Goal: Information Seeking & Learning: Learn about a topic

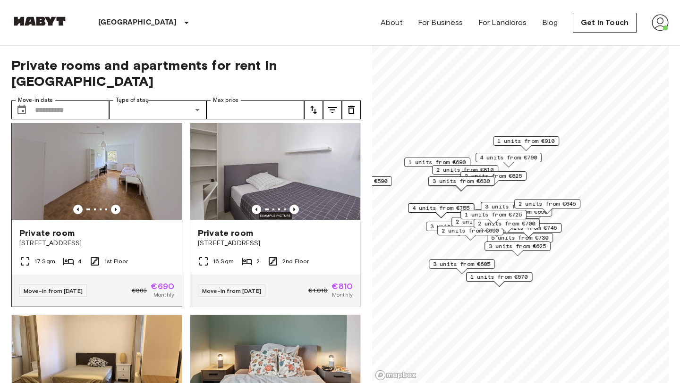
scroll to position [234, 0]
click at [294, 204] on icon "Previous image" at bounding box center [293, 208] width 9 height 9
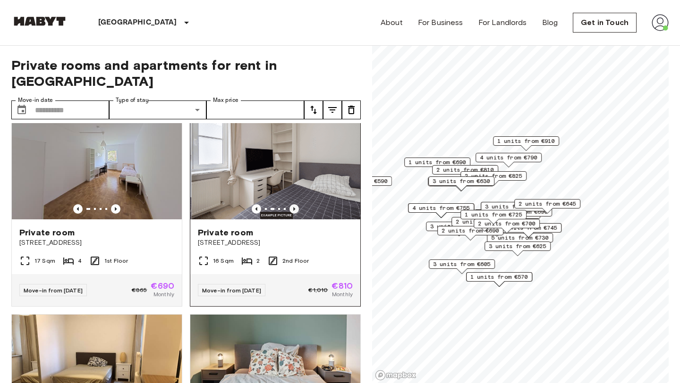
click at [294, 204] on icon "Previous image" at bounding box center [293, 208] width 9 height 9
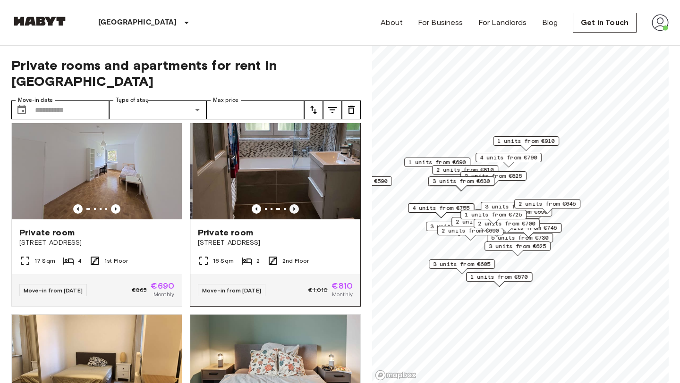
click at [294, 204] on icon "Previous image" at bounding box center [293, 208] width 9 height 9
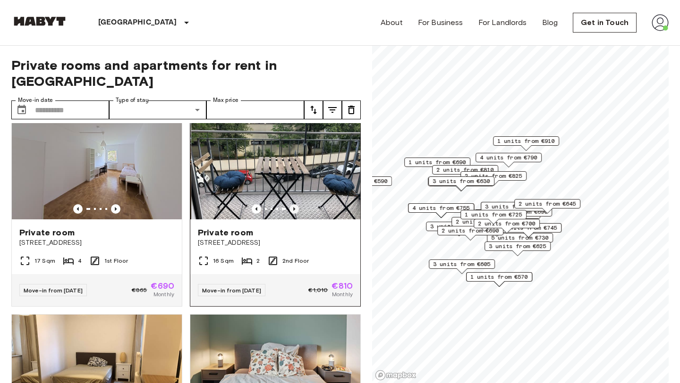
click at [294, 204] on icon "Previous image" at bounding box center [293, 208] width 9 height 9
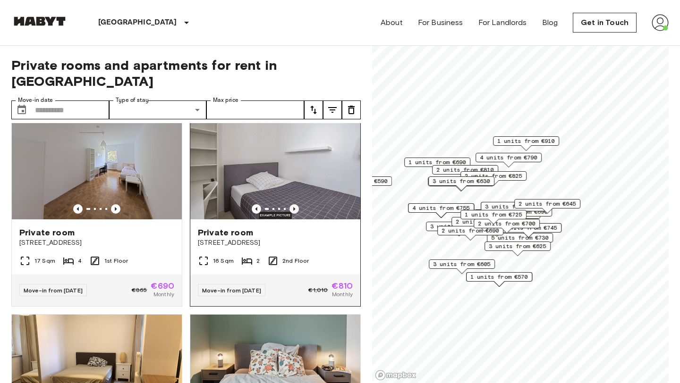
click at [294, 204] on icon "Previous image" at bounding box center [293, 208] width 9 height 9
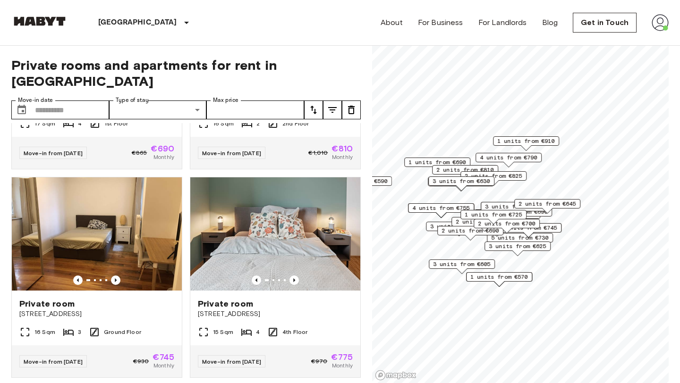
scroll to position [374, 0]
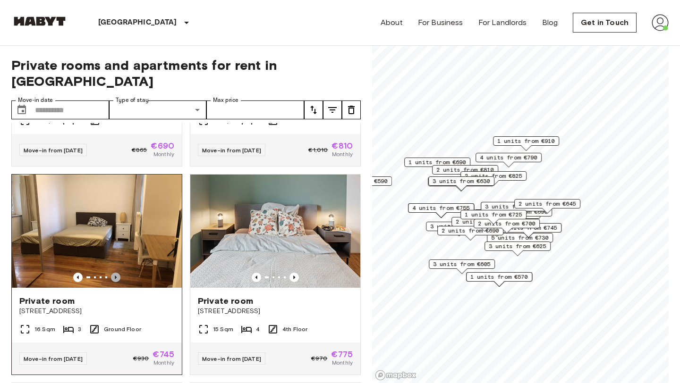
click at [113, 273] on icon "Previous image" at bounding box center [115, 277] width 9 height 9
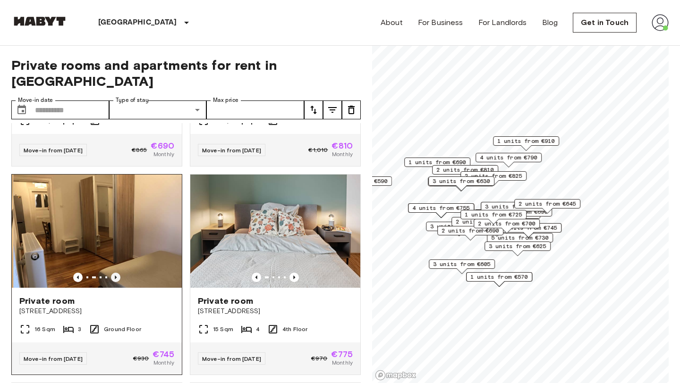
click at [113, 273] on icon "Previous image" at bounding box center [115, 277] width 9 height 9
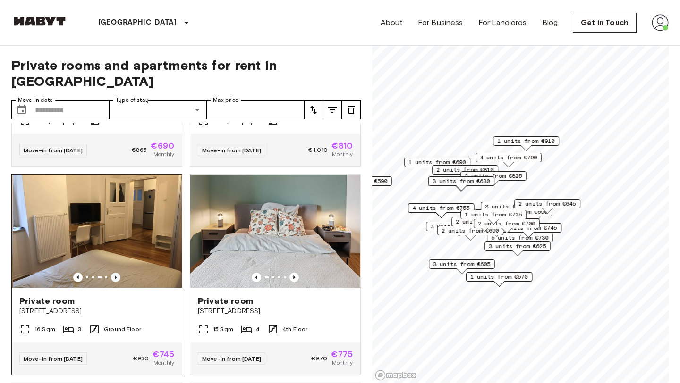
click at [113, 273] on icon "Previous image" at bounding box center [115, 277] width 9 height 9
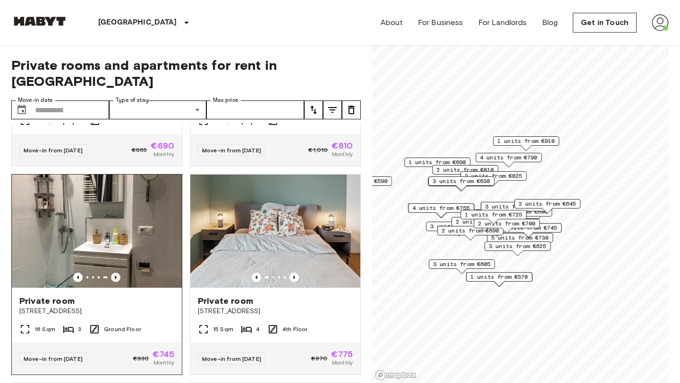
click at [113, 273] on icon "Previous image" at bounding box center [115, 277] width 9 height 9
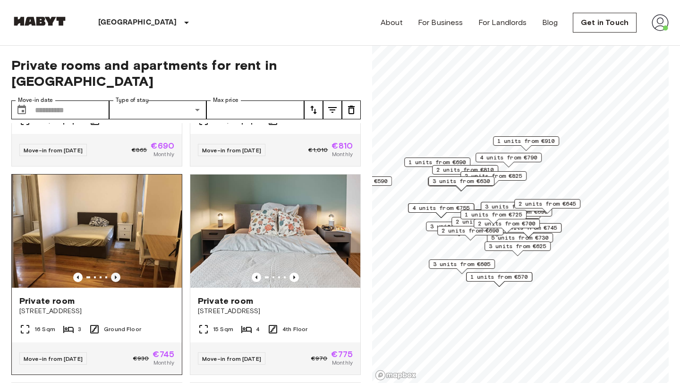
click at [113, 273] on icon "Previous image" at bounding box center [115, 277] width 9 height 9
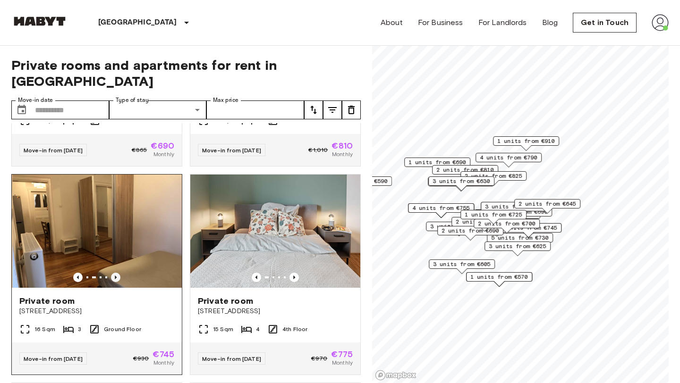
click at [113, 273] on icon "Previous image" at bounding box center [115, 277] width 9 height 9
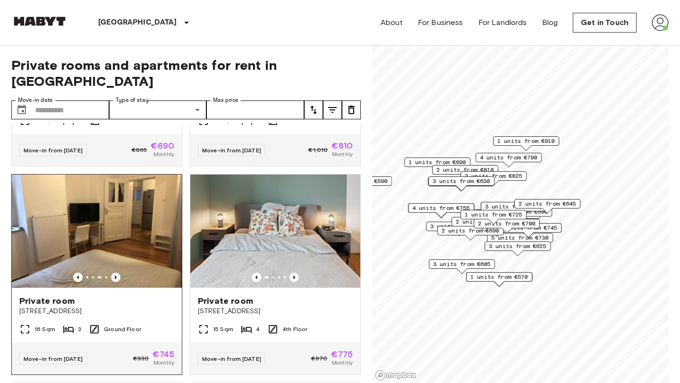
click at [117, 273] on icon "Previous image" at bounding box center [115, 277] width 9 height 9
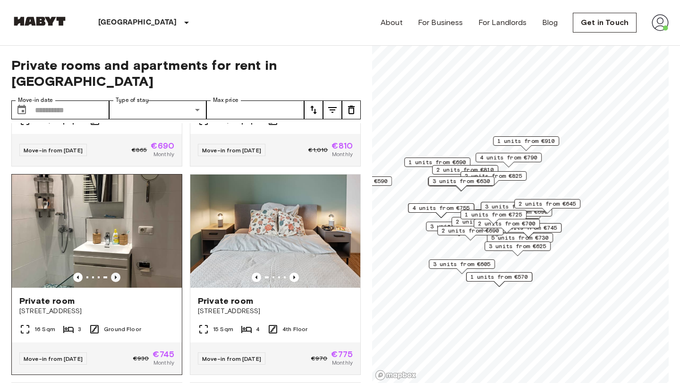
click at [117, 273] on icon "Previous image" at bounding box center [115, 277] width 9 height 9
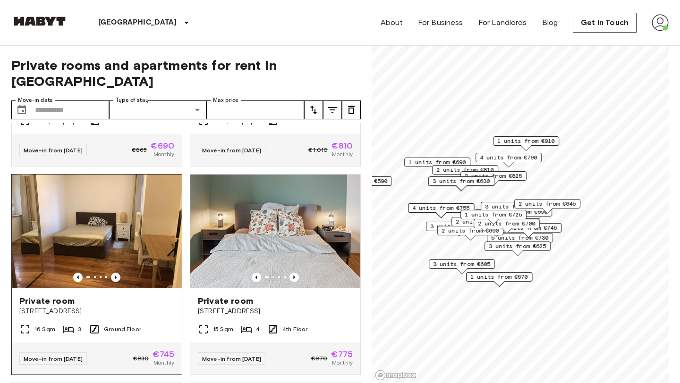
click at [117, 273] on icon "Previous image" at bounding box center [115, 277] width 9 height 9
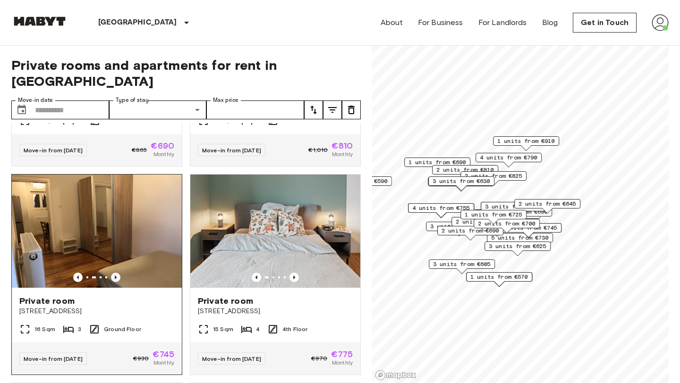
click at [117, 273] on icon "Previous image" at bounding box center [115, 277] width 9 height 9
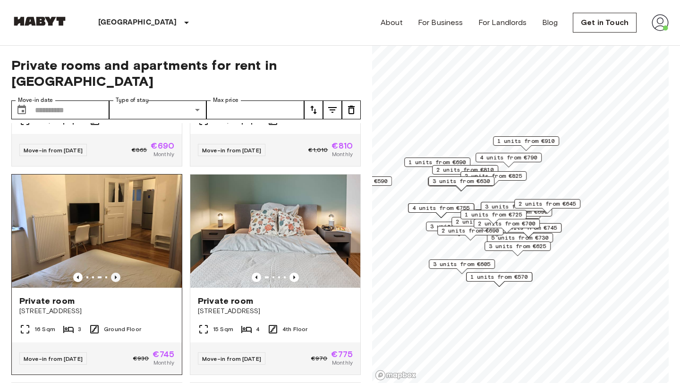
click at [117, 273] on icon "Previous image" at bounding box center [115, 277] width 9 height 9
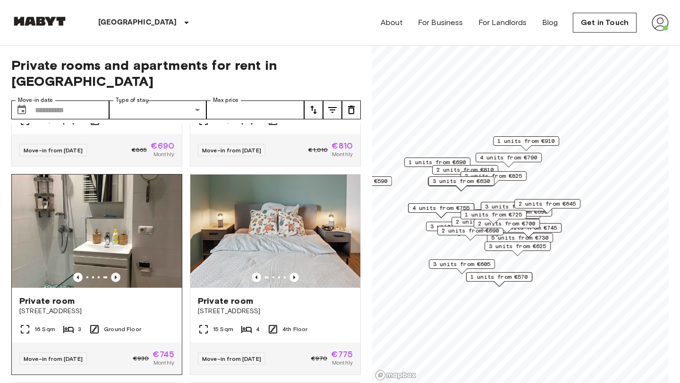
click at [117, 273] on icon "Previous image" at bounding box center [115, 277] width 9 height 9
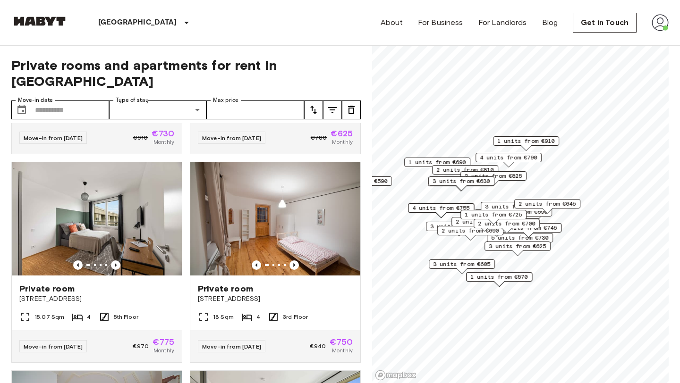
scroll to position [1013, 0]
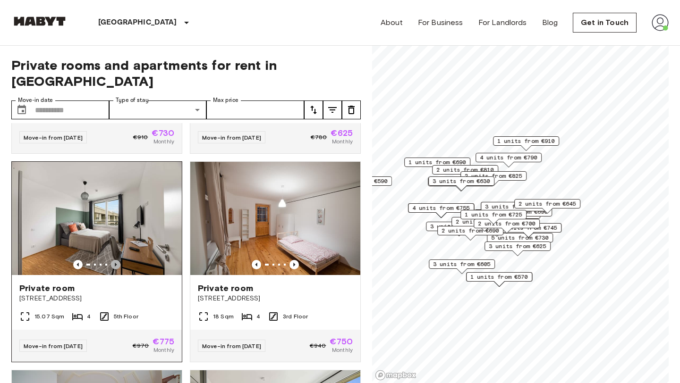
click at [116, 260] on icon "Previous image" at bounding box center [115, 264] width 9 height 9
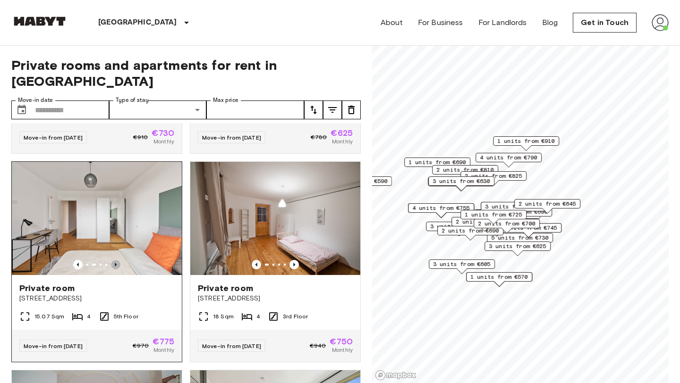
click at [116, 260] on icon "Previous image" at bounding box center [115, 264] width 9 height 9
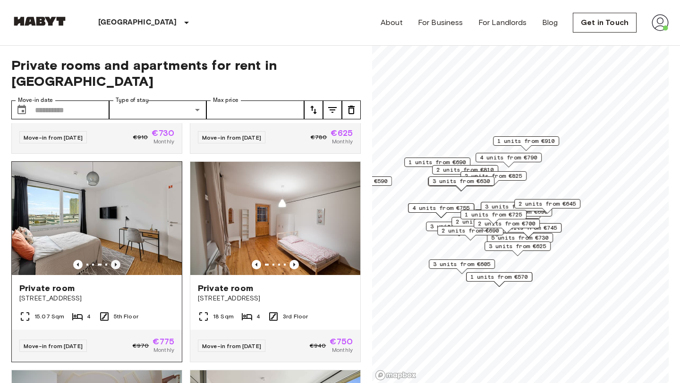
click at [116, 260] on icon "Previous image" at bounding box center [115, 264] width 9 height 9
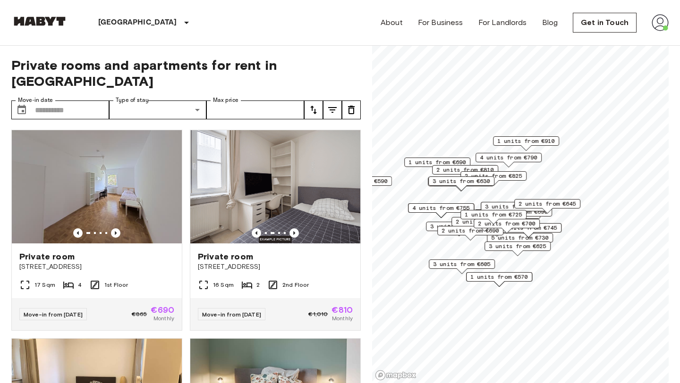
scroll to position [211, 0]
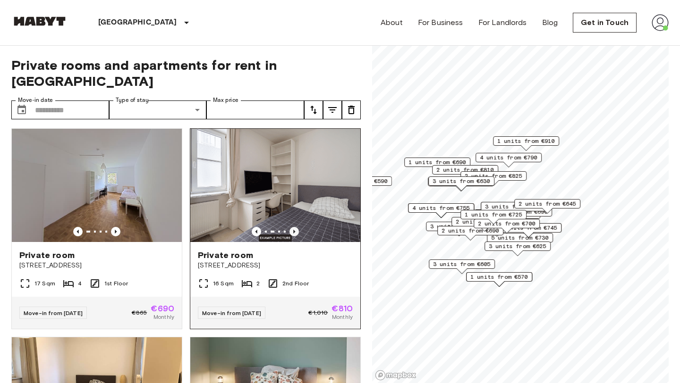
click at [294, 230] on icon "Previous image" at bounding box center [294, 232] width 2 height 4
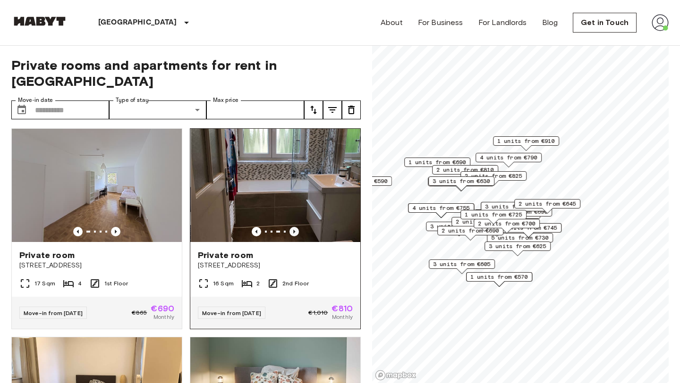
click at [294, 230] on icon "Previous image" at bounding box center [294, 232] width 2 height 4
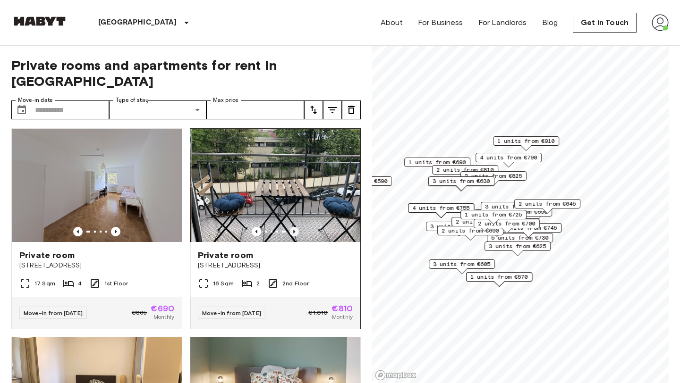
click at [294, 230] on icon "Previous image" at bounding box center [294, 232] width 2 height 4
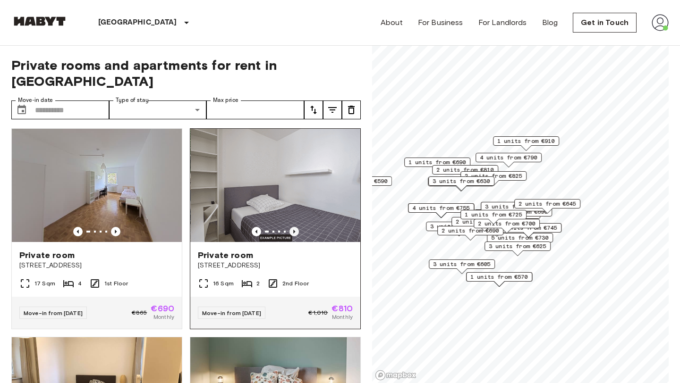
click at [294, 230] on icon "Previous image" at bounding box center [294, 232] width 2 height 4
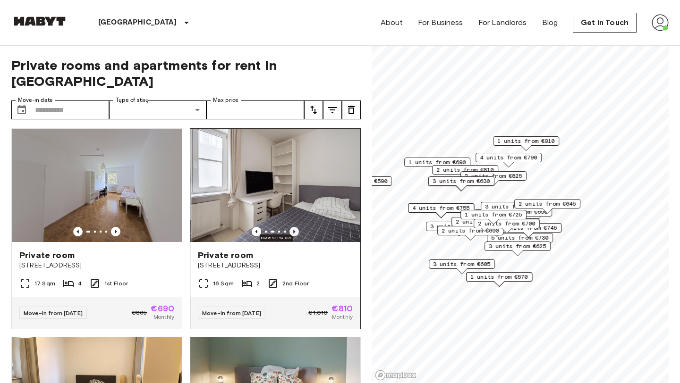
click at [294, 230] on icon "Previous image" at bounding box center [294, 232] width 2 height 4
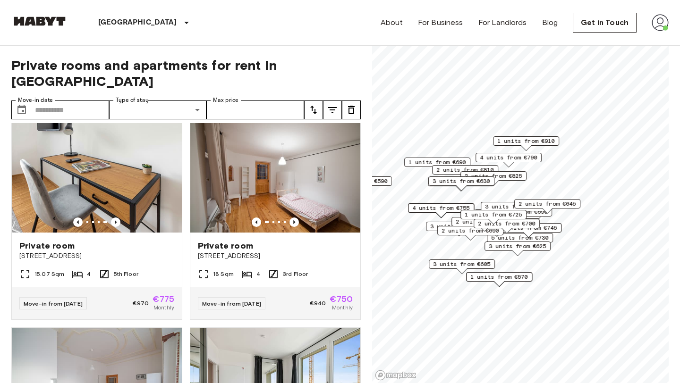
scroll to position [1060, 0]
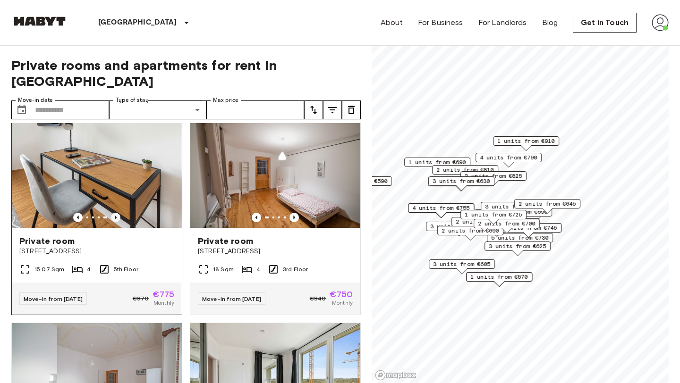
click at [117, 213] on icon "Previous image" at bounding box center [115, 217] width 9 height 9
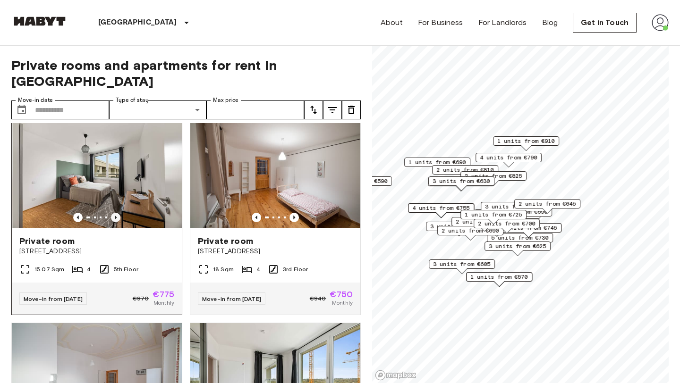
click at [117, 213] on icon "Previous image" at bounding box center [115, 217] width 9 height 9
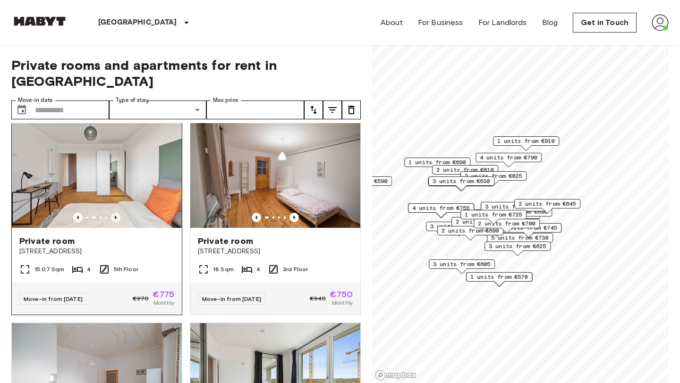
click at [117, 213] on icon "Previous image" at bounding box center [115, 217] width 9 height 9
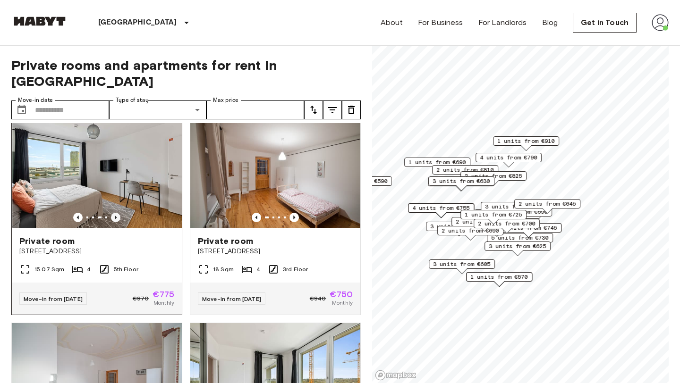
click at [117, 213] on icon "Previous image" at bounding box center [115, 217] width 9 height 9
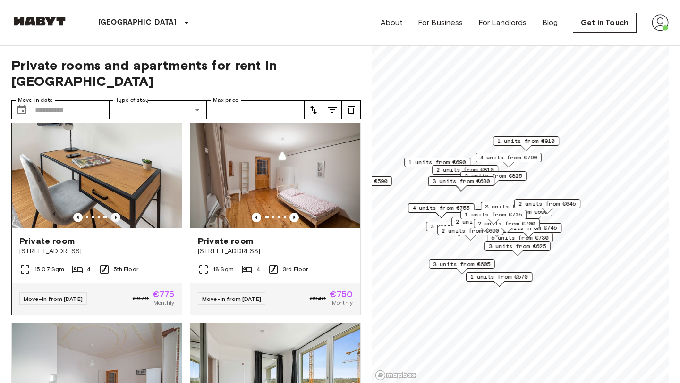
click at [117, 213] on icon "Previous image" at bounding box center [115, 217] width 9 height 9
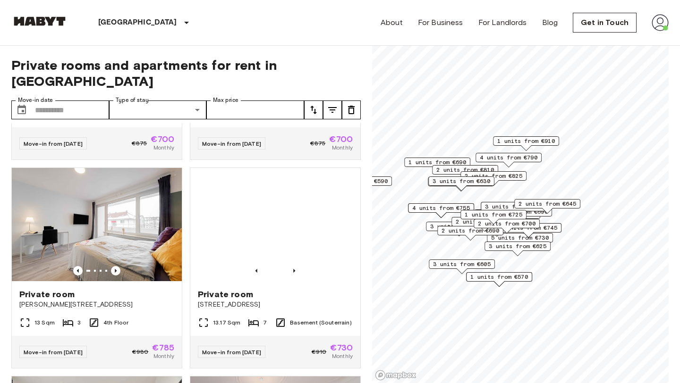
scroll to position [1849, 0]
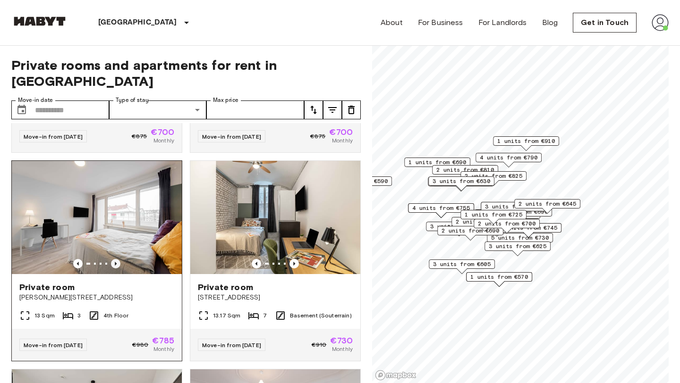
click at [116, 259] on icon "Previous image" at bounding box center [115, 263] width 9 height 9
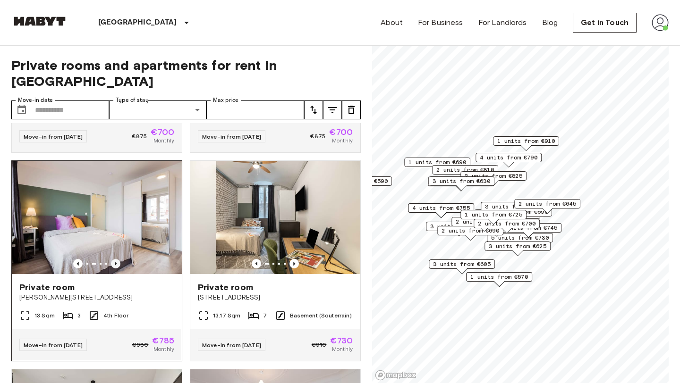
click at [116, 259] on icon "Previous image" at bounding box center [115, 263] width 9 height 9
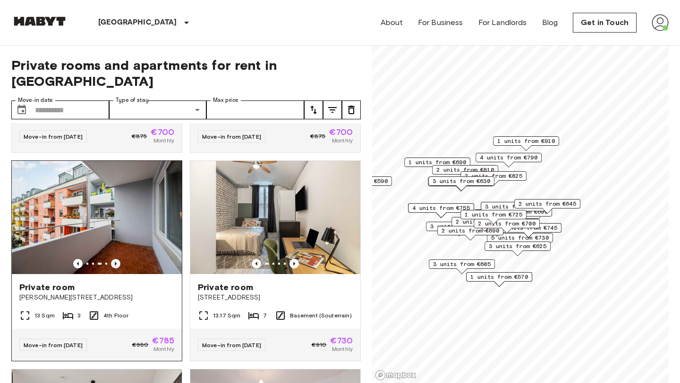
click at [116, 259] on icon "Previous image" at bounding box center [115, 263] width 9 height 9
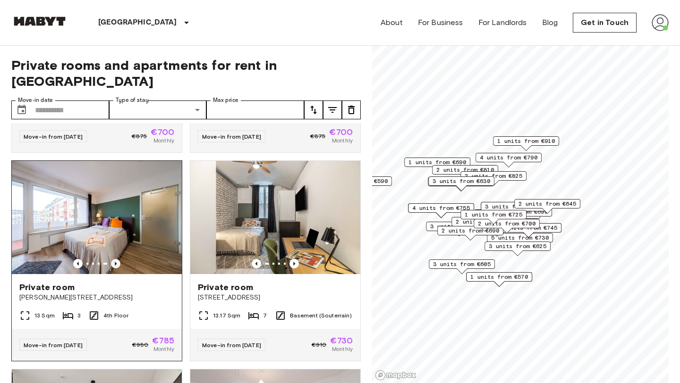
click at [116, 259] on icon "Previous image" at bounding box center [115, 263] width 9 height 9
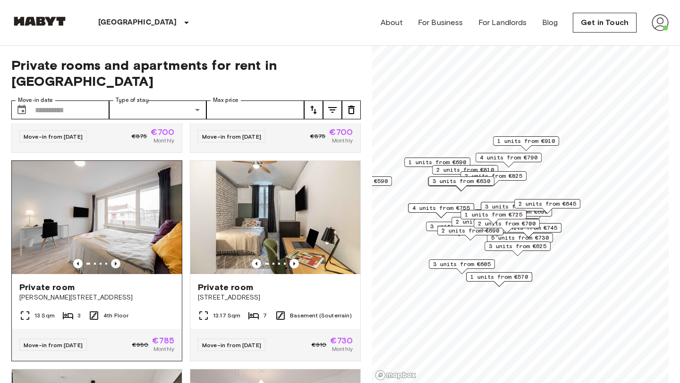
click at [116, 259] on icon "Previous image" at bounding box center [115, 263] width 9 height 9
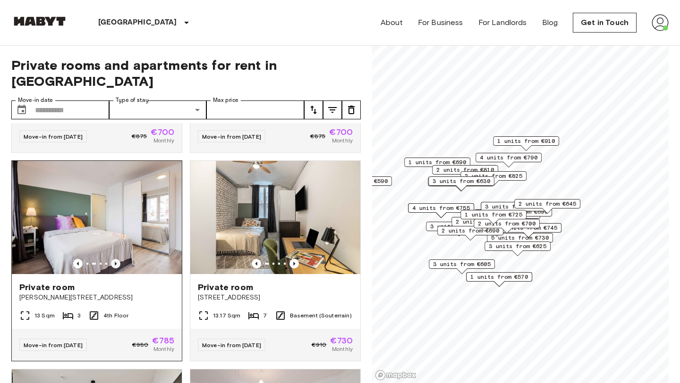
click at [116, 259] on icon "Previous image" at bounding box center [115, 263] width 9 height 9
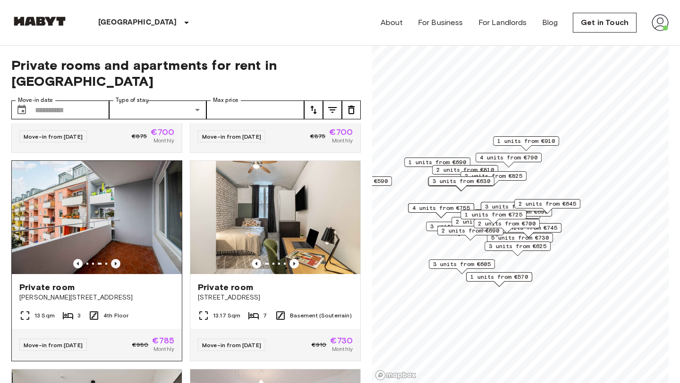
click at [116, 259] on icon "Previous image" at bounding box center [115, 263] width 9 height 9
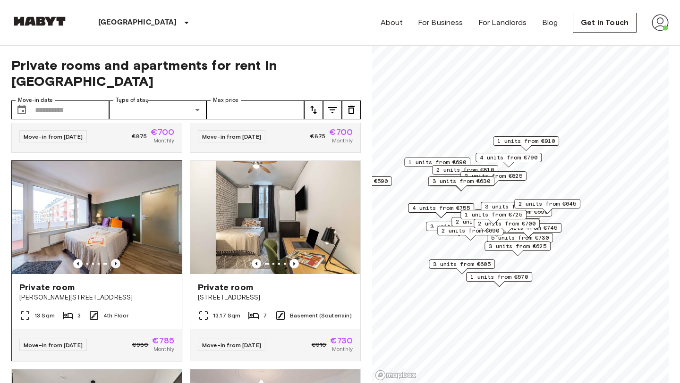
click at [116, 259] on icon "Previous image" at bounding box center [115, 263] width 9 height 9
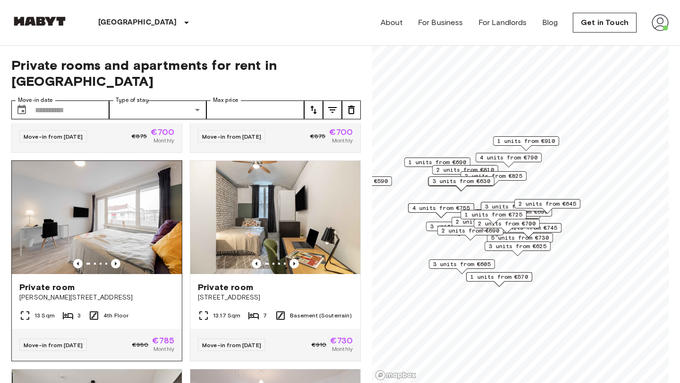
click at [104, 215] on img at bounding box center [97, 217] width 170 height 113
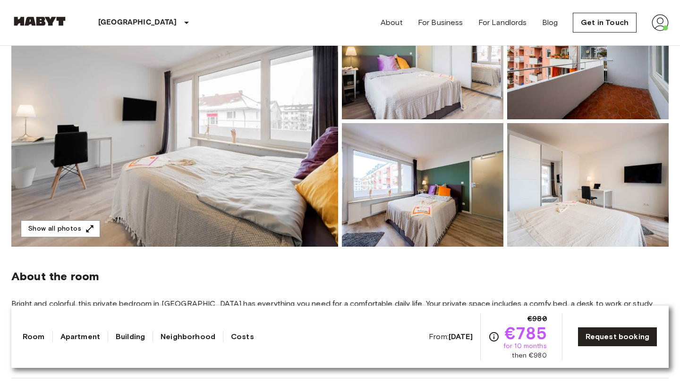
scroll to position [91, 0]
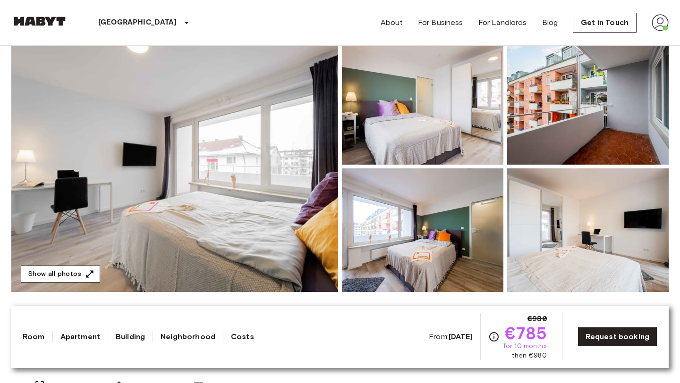
click at [57, 274] on button "Show all photos" at bounding box center [60, 274] width 79 height 17
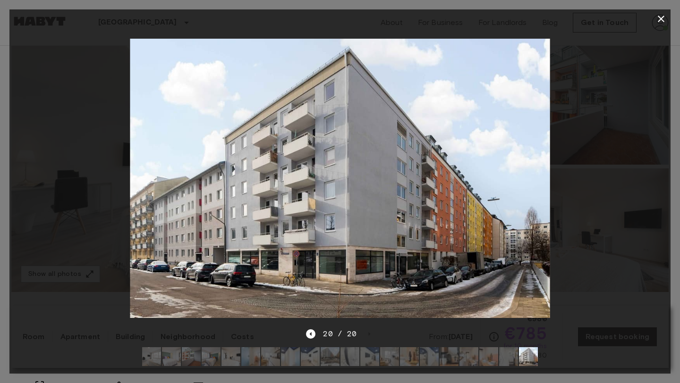
click at [659, 18] on icon "button" at bounding box center [660, 18] width 11 height 11
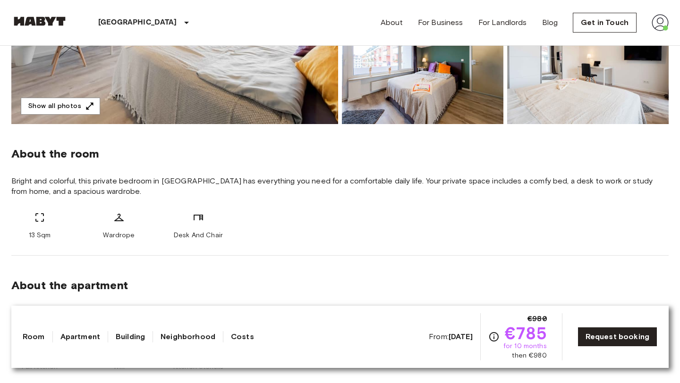
scroll to position [264, 0]
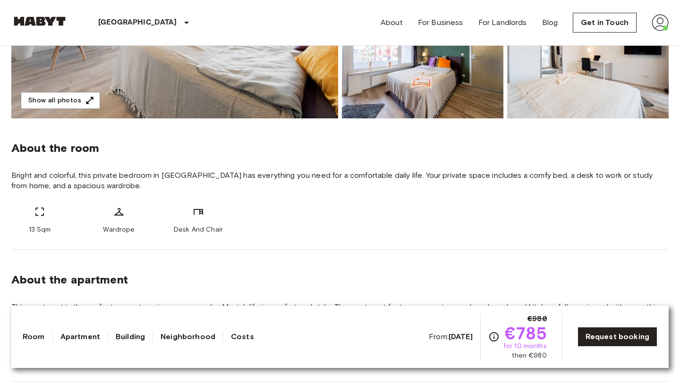
click at [78, 347] on div "Room Apartment Building Neighborhood Costs From: [DATE] €980 €785 for 10 months…" at bounding box center [340, 337] width 635 height 47
click at [81, 339] on link "Apartment" at bounding box center [80, 337] width 40 height 11
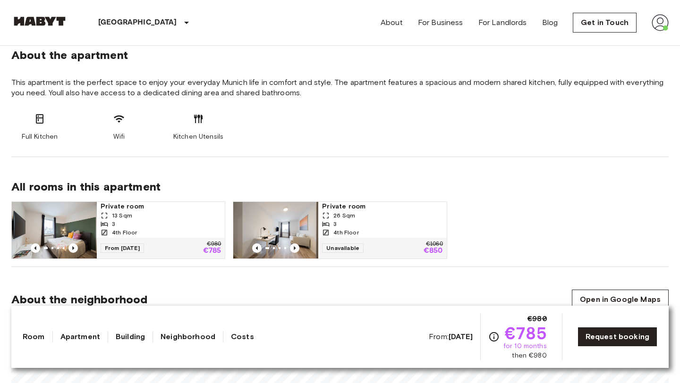
scroll to position [490, 0]
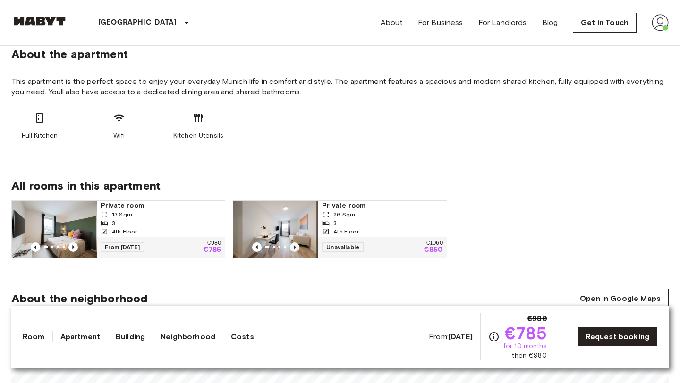
click at [293, 247] on icon "Previous image" at bounding box center [294, 247] width 9 height 9
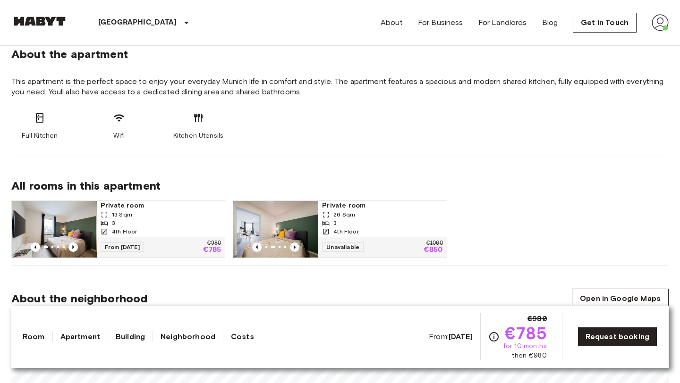
click at [293, 247] on icon "Previous image" at bounding box center [294, 247] width 9 height 9
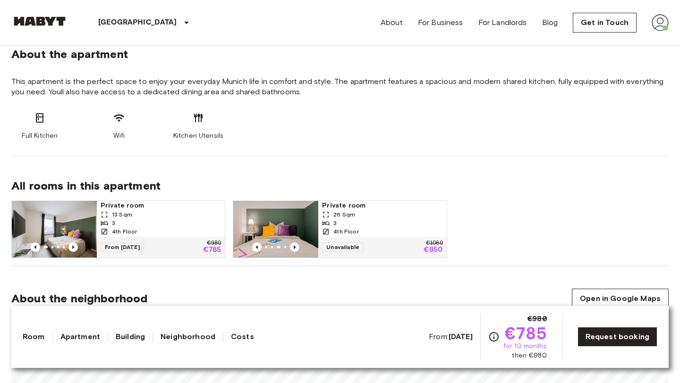
click at [293, 247] on icon "Previous image" at bounding box center [294, 247] width 9 height 9
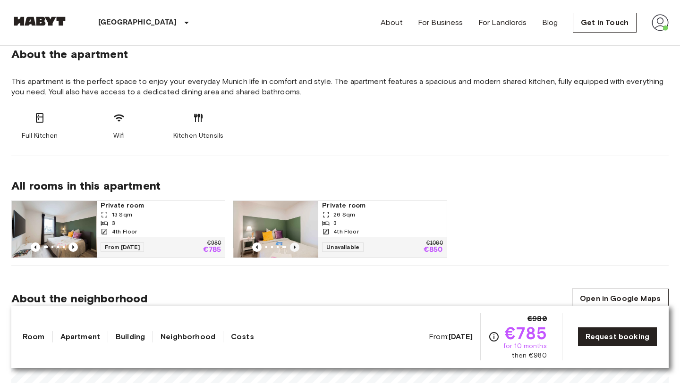
click at [293, 247] on icon "Previous image" at bounding box center [294, 247] width 9 height 9
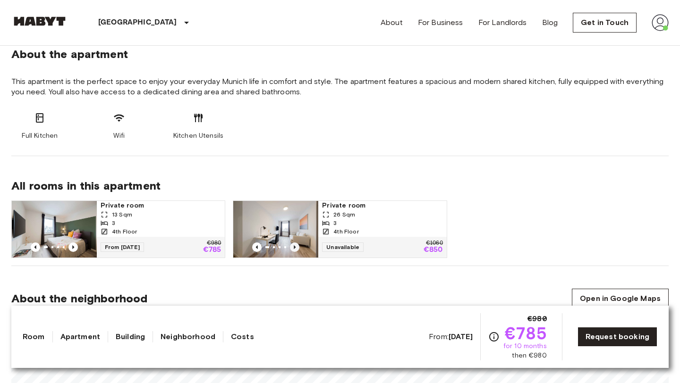
click at [293, 247] on icon "Previous image" at bounding box center [294, 247] width 9 height 9
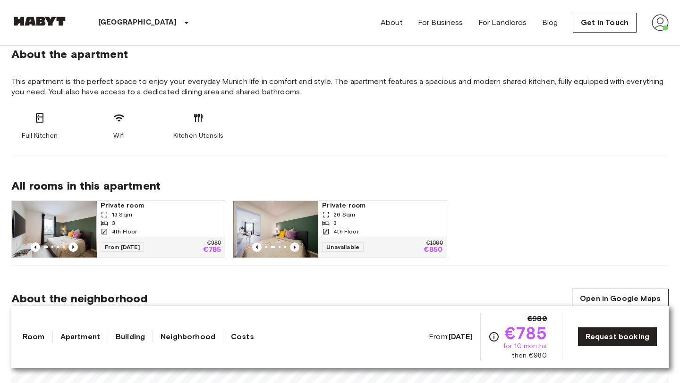
click at [293, 247] on icon "Previous image" at bounding box center [294, 247] width 9 height 9
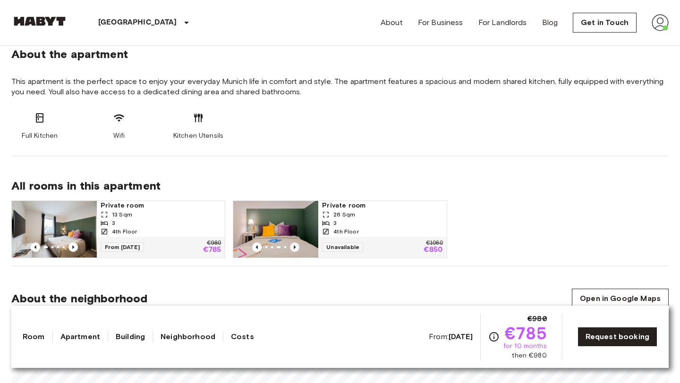
click at [293, 247] on icon "Previous image" at bounding box center [294, 247] width 9 height 9
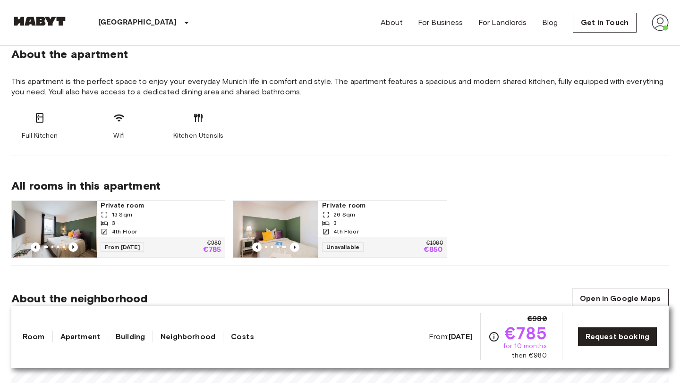
click at [381, 216] on div "26 Sqm" at bounding box center [382, 215] width 120 height 9
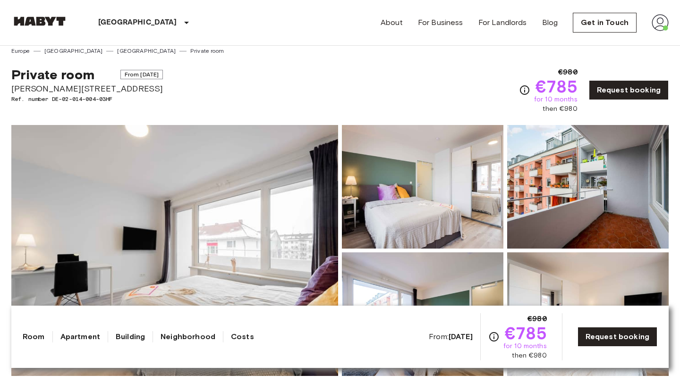
scroll to position [0, 0]
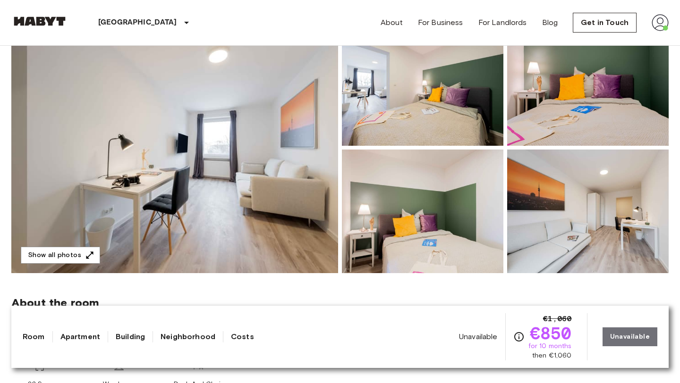
click at [208, 205] on img at bounding box center [174, 147] width 327 height 251
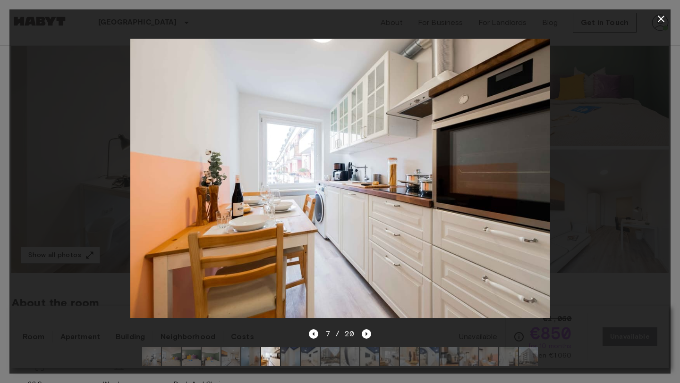
click at [662, 20] on icon "button" at bounding box center [660, 18] width 11 height 11
